Goal: Use online tool/utility: Utilize a website feature to perform a specific function

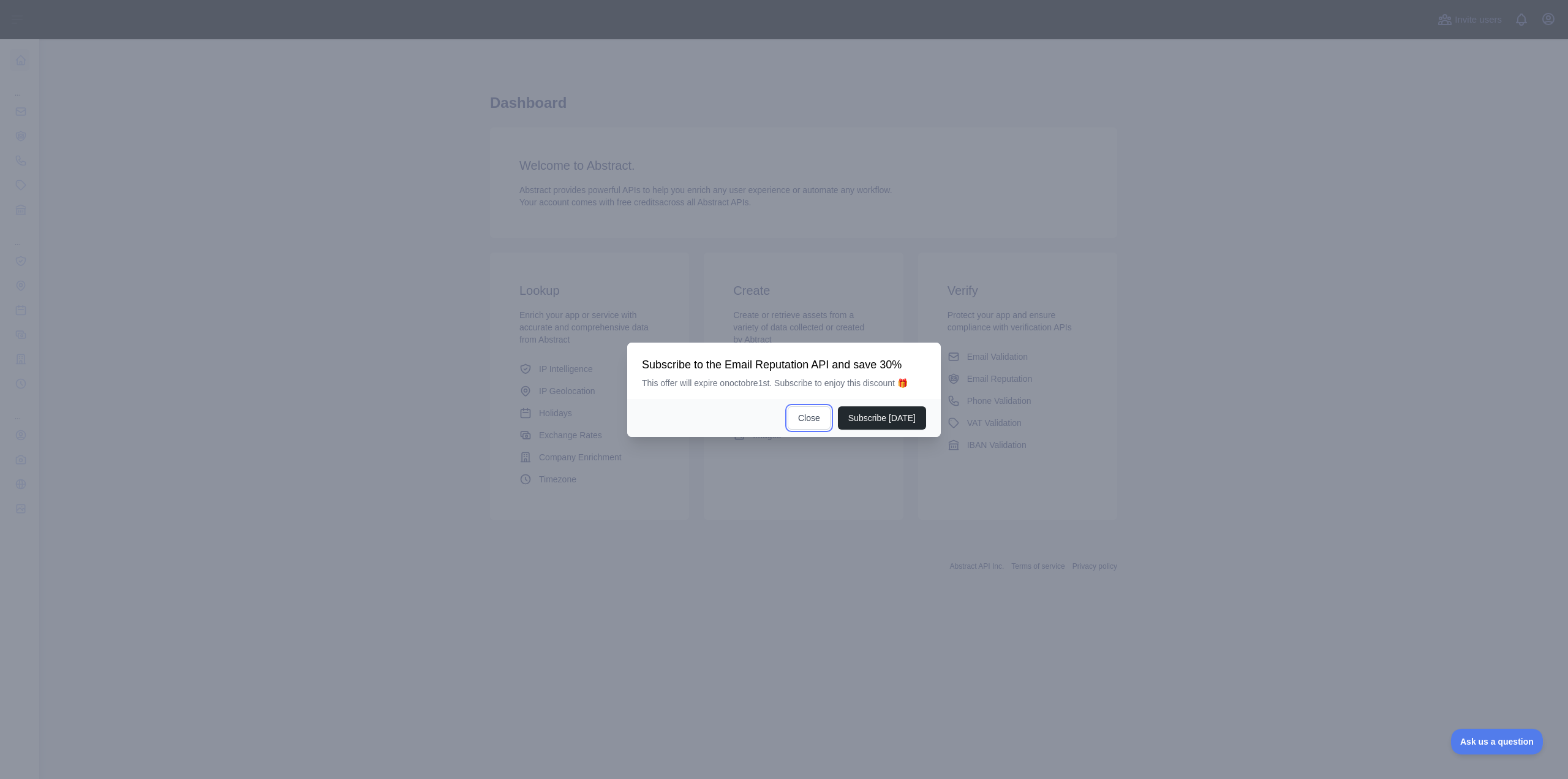
click at [813, 420] on button "Close" at bounding box center [809, 418] width 43 height 23
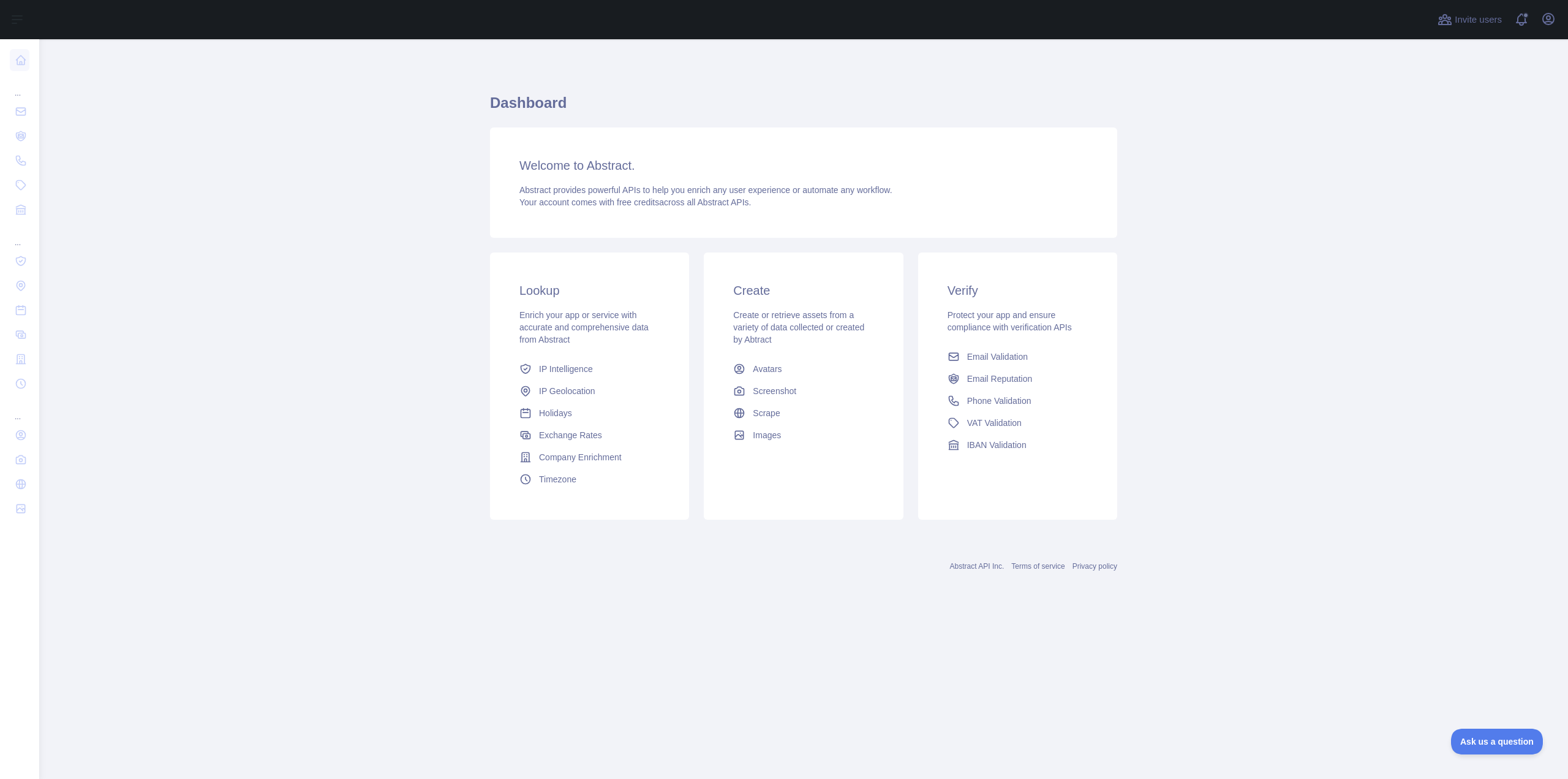
click at [1005, 421] on span "VAT Validation" at bounding box center [994, 423] width 54 height 12
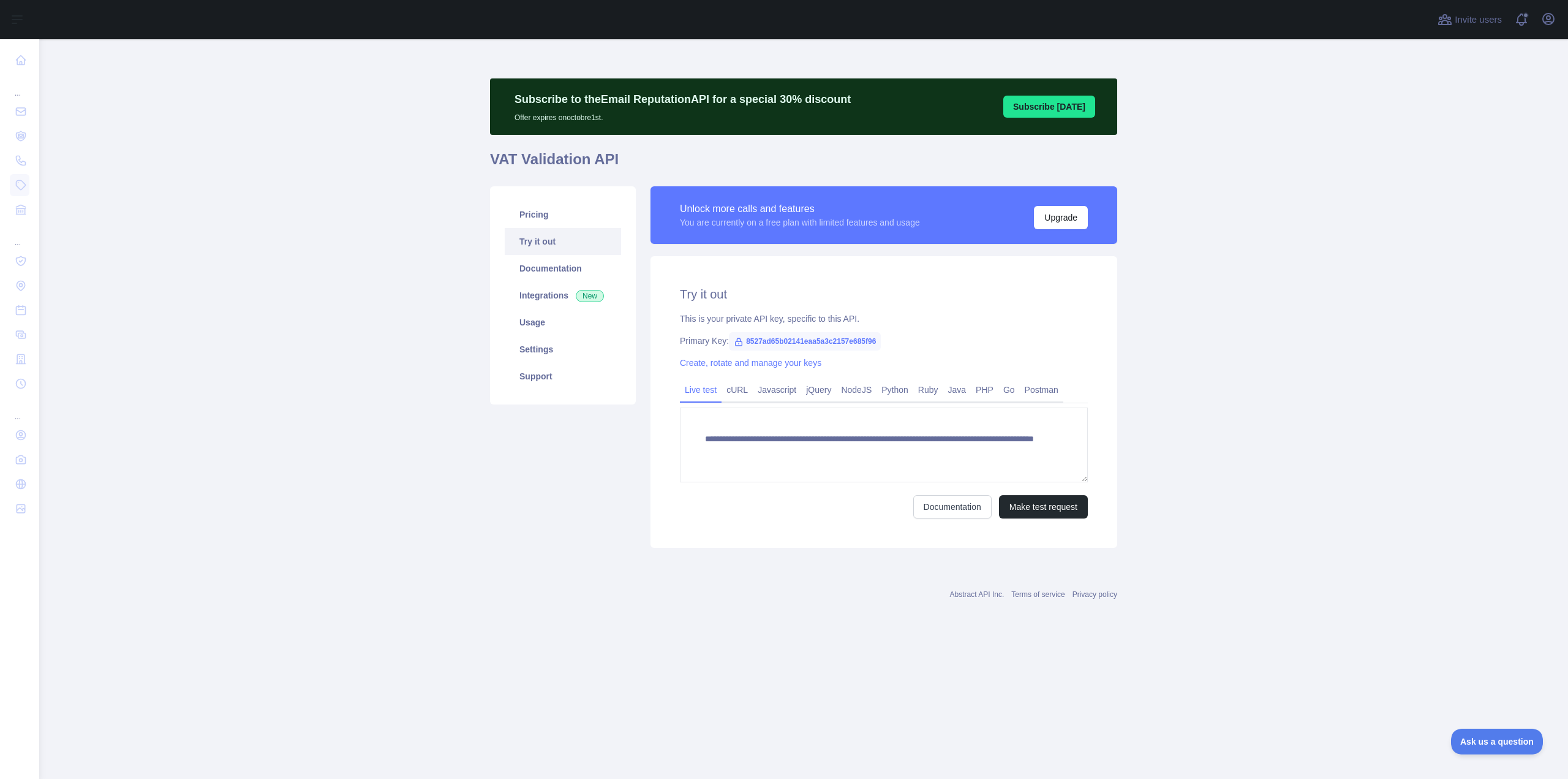
click at [952, 149] on h1 "VAT Validation API" at bounding box center [803, 164] width 627 height 29
click at [1042, 510] on button "Make test request" at bounding box center [1043, 506] width 89 height 23
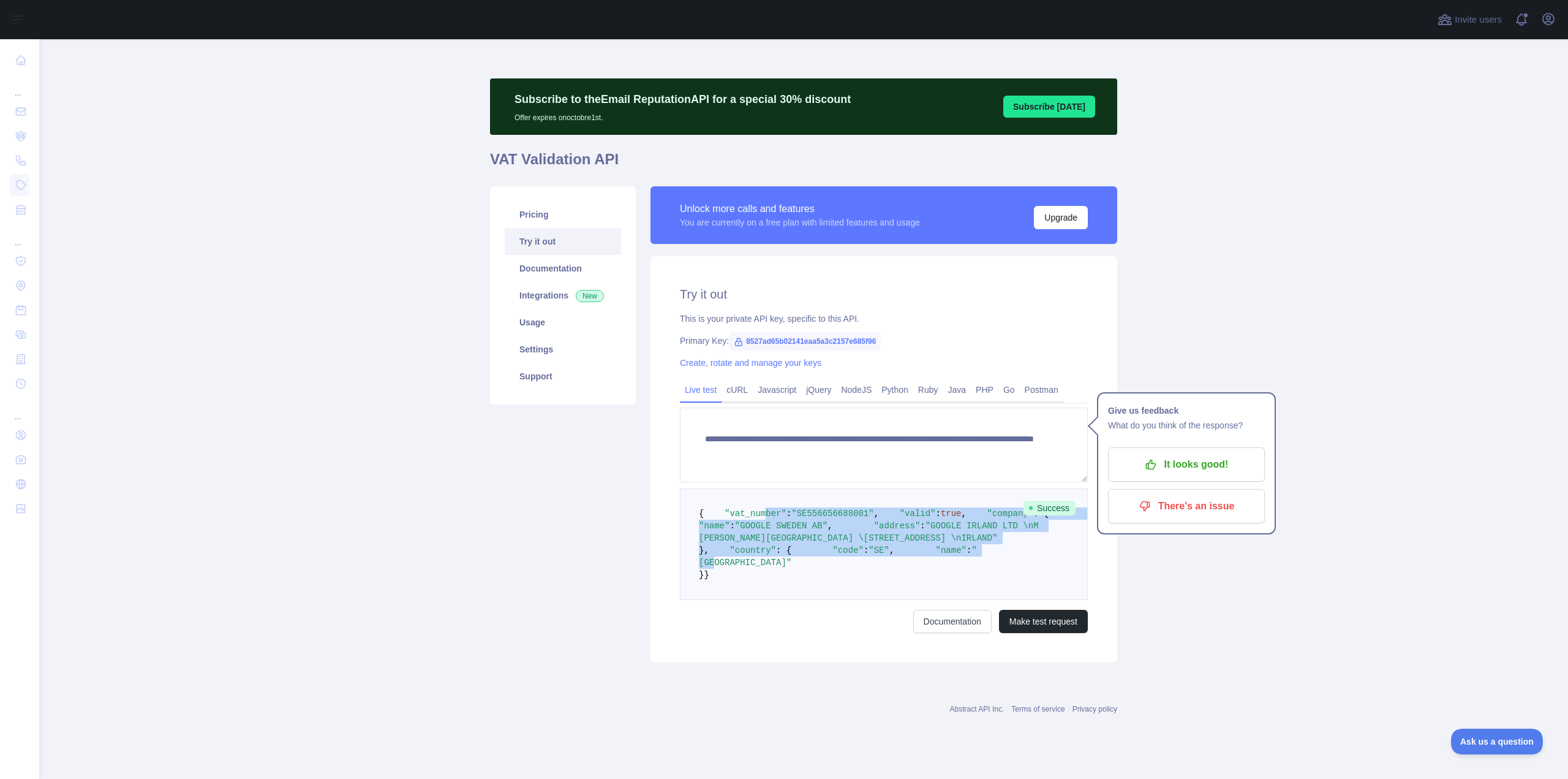
drag, startPoint x: 786, startPoint y: 640, endPoint x: 751, endPoint y: 527, distance: 118.3
click at [751, 527] on code "{ "vat_number" : "SE556656688001" , "valid" : true , "company" : { "name" : "GO…" at bounding box center [895, 544] width 392 height 71
click at [650, 555] on div "**********" at bounding box center [883, 459] width 467 height 407
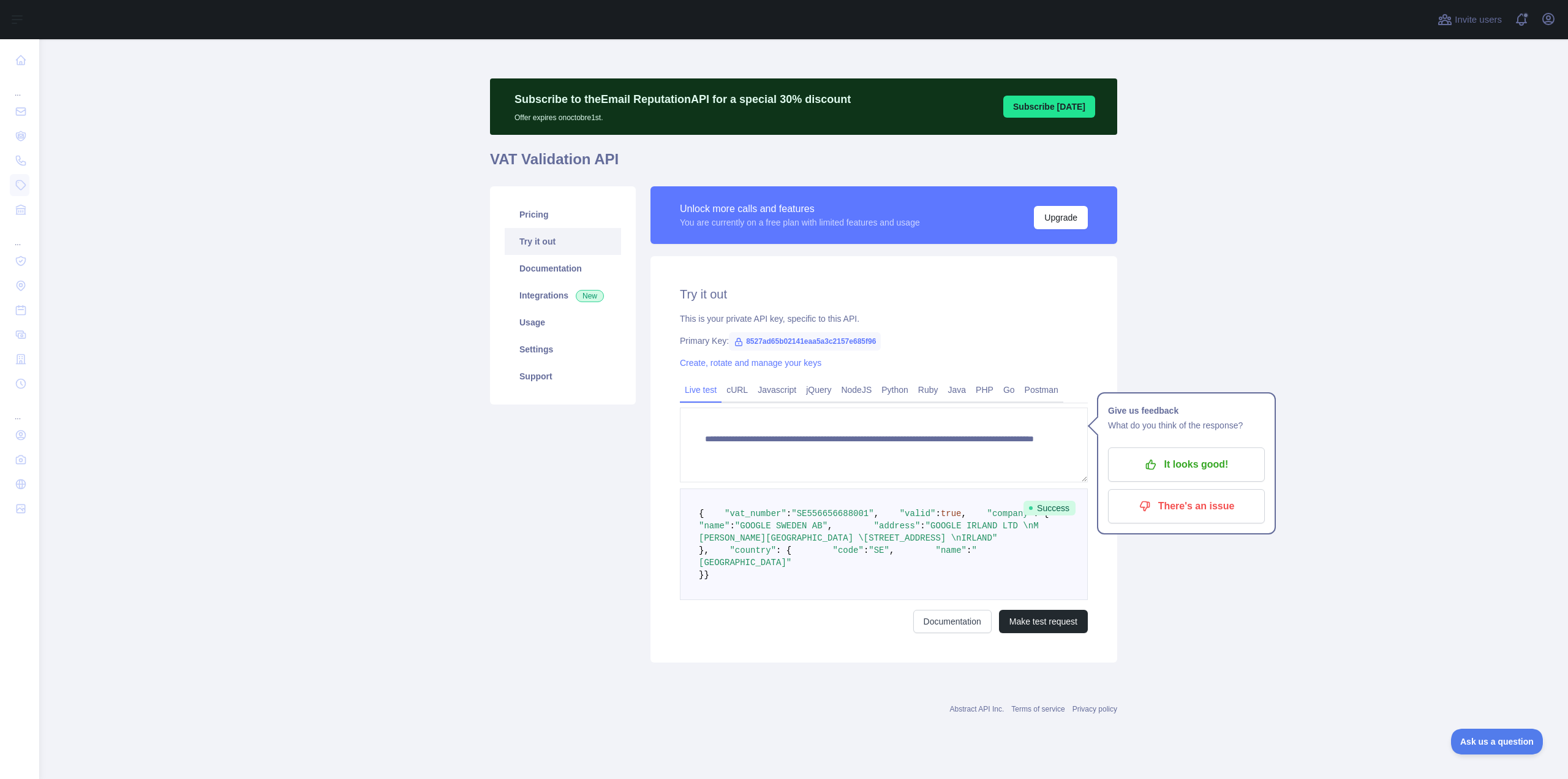
click at [629, 631] on div "Pricing Try it out Documentation Integrations New Usage Settings Support" at bounding box center [563, 424] width 160 height 476
click at [1145, 587] on main "**********" at bounding box center [803, 409] width 1529 height 740
drag, startPoint x: 589, startPoint y: 458, endPoint x: 563, endPoint y: 263, distance: 196.7
click at [589, 457] on div "Pricing Try it out Documentation Integrations New Usage Settings Support" at bounding box center [563, 424] width 160 height 476
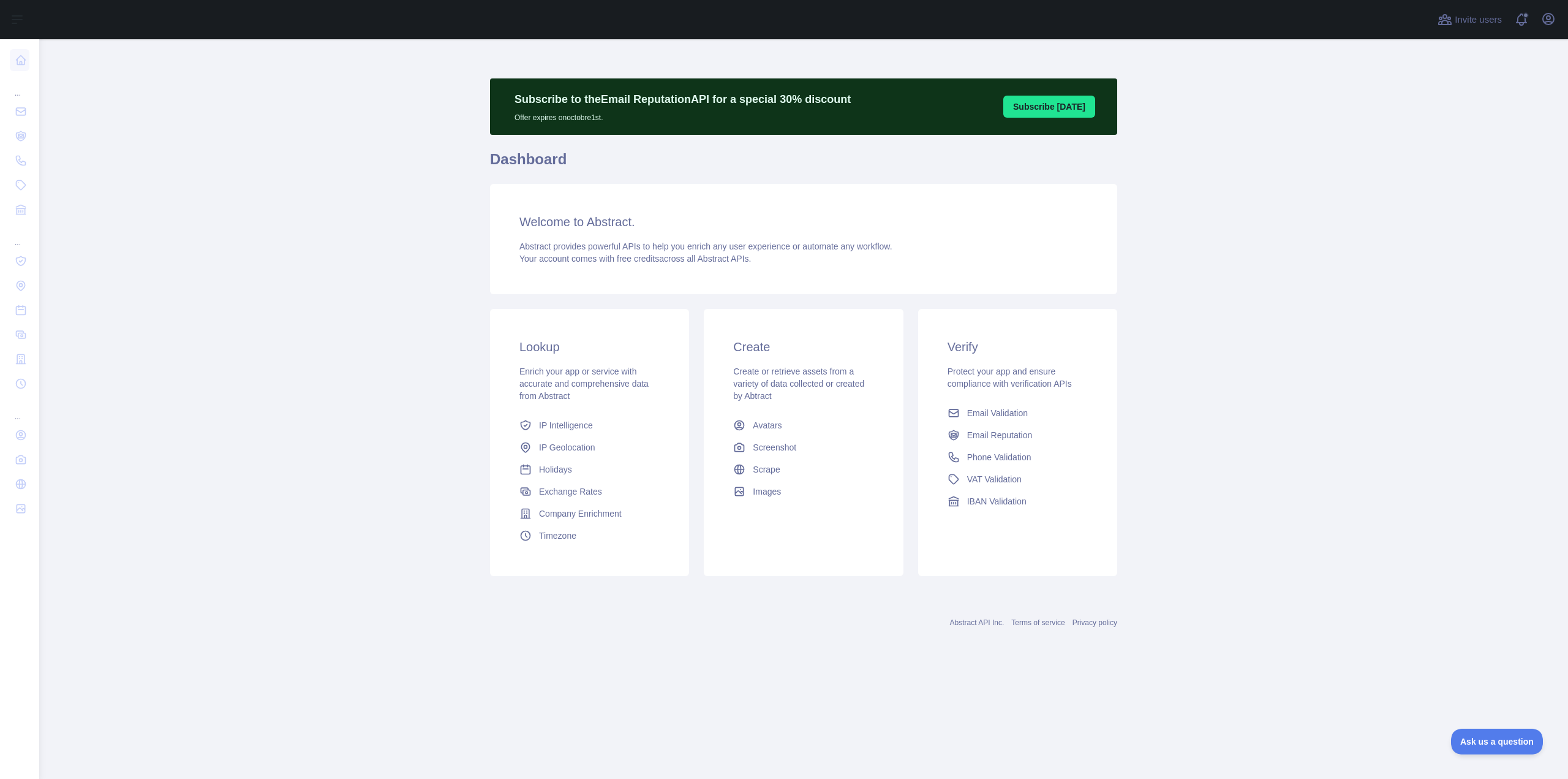
drag, startPoint x: 300, startPoint y: 234, endPoint x: 319, endPoint y: 234, distance: 19.0
click at [319, 234] on main "Subscribe to the Email Reputation API for a special 30 % discount Offer expires…" at bounding box center [803, 409] width 1529 height 740
drag, startPoint x: 322, startPoint y: 231, endPoint x: 491, endPoint y: 76, distance: 229.3
